Goal: Information Seeking & Learning: Learn about a topic

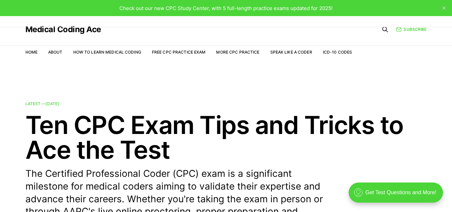
click at [442, 7] on button "close" at bounding box center [443, 8] width 11 height 11
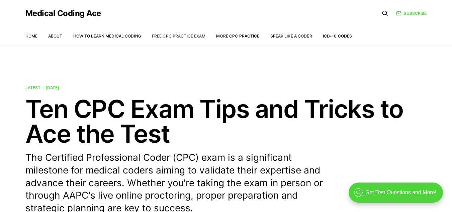
click at [194, 36] on link "Free CPC Practice Exam" at bounding box center [179, 35] width 54 height 5
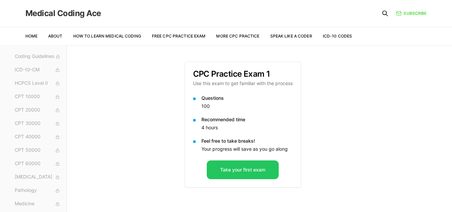
click at [63, 14] on link "Medical Coding Ace" at bounding box center [63, 13] width 76 height 8
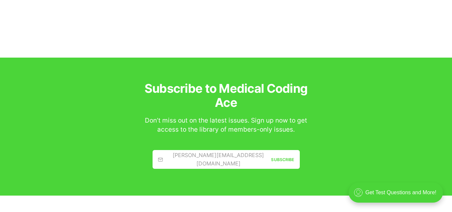
scroll to position [1223, 0]
